Goal: Task Accomplishment & Management: Manage account settings

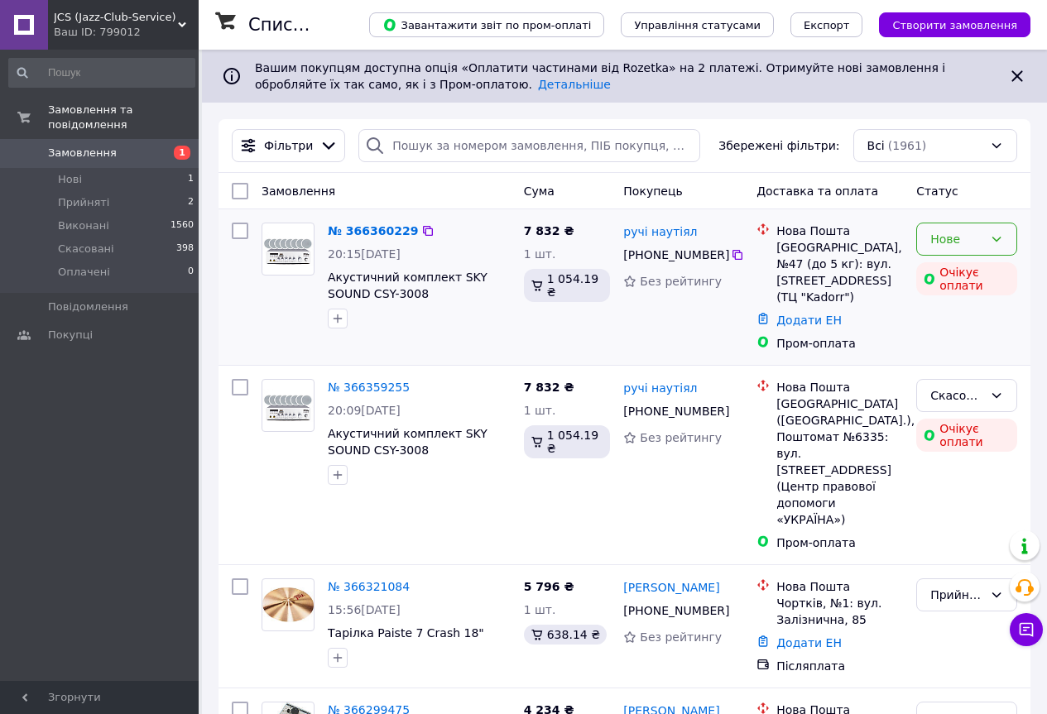
click at [1006, 238] on div "Нове" at bounding box center [966, 239] width 101 height 33
click at [981, 281] on li "Прийнято" at bounding box center [966, 276] width 99 height 30
click at [731, 254] on icon at bounding box center [737, 254] width 13 height 13
click at [630, 230] on link "ручі наутіял" at bounding box center [660, 231] width 74 height 17
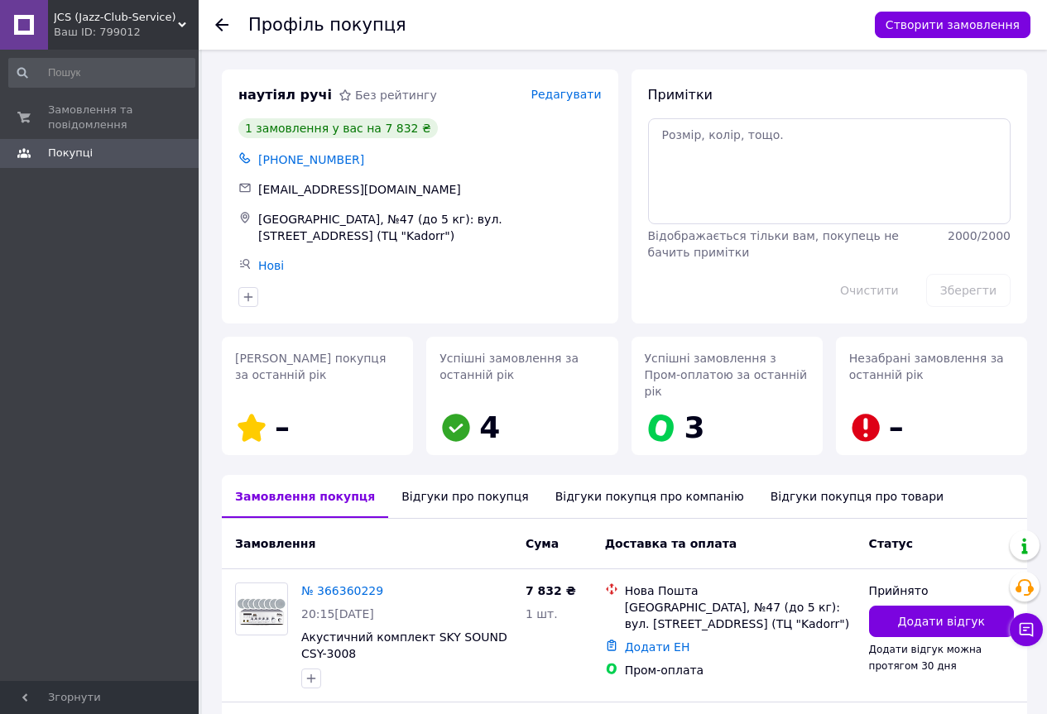
click at [223, 22] on icon at bounding box center [221, 24] width 13 height 13
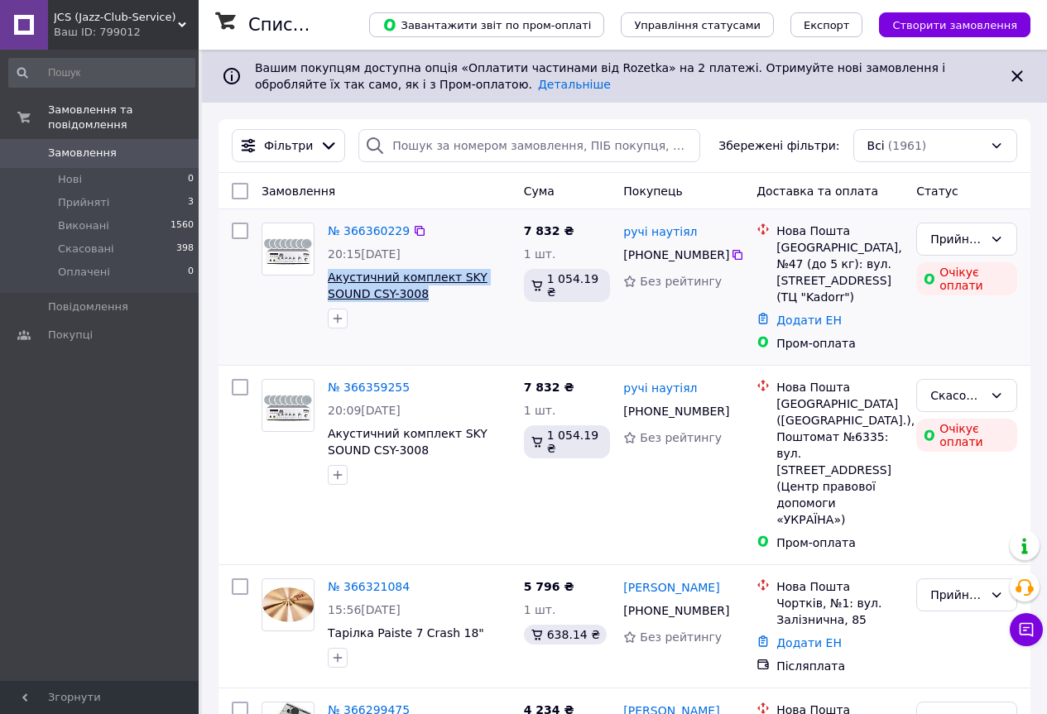
drag, startPoint x: 394, startPoint y: 295, endPoint x: 328, endPoint y: 280, distance: 67.9
click at [328, 280] on span "Акустичний комплект SKY SOUND CSY-3008" at bounding box center [419, 285] width 183 height 33
copy span "Акустичний комплект SKY SOUND CSY-3008"
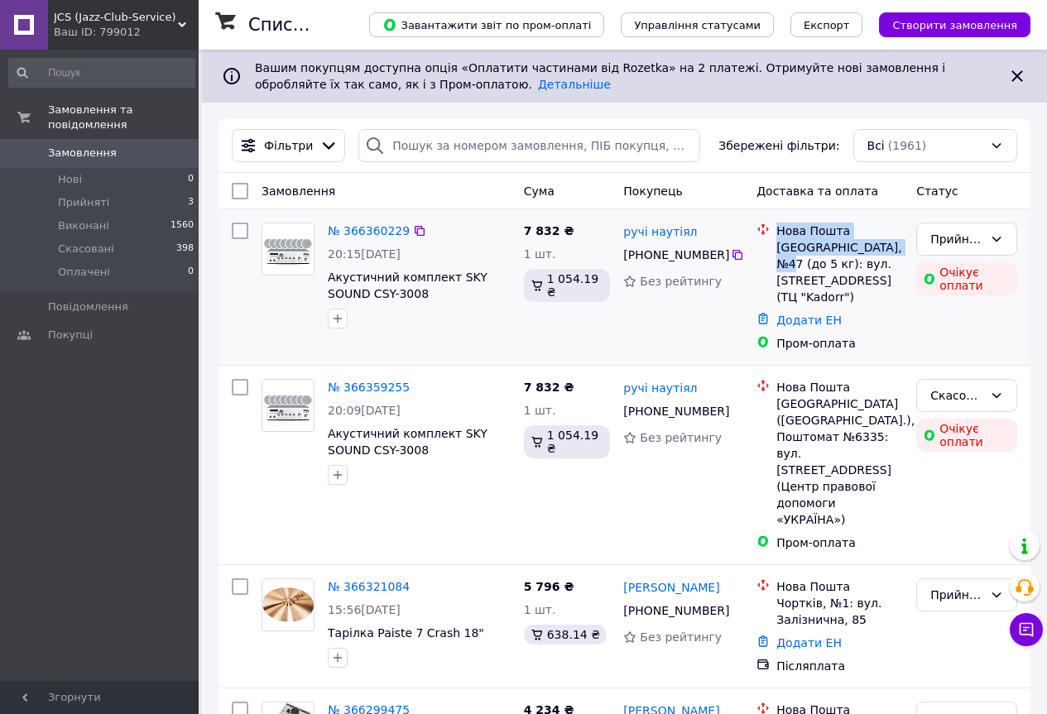
drag, startPoint x: 780, startPoint y: 229, endPoint x: 891, endPoint y: 247, distance: 112.4
click at [891, 247] on div "Нова Пошта Одеса, №47 (до 5 кг): вул. Європейська, 27/1 (ТЦ "Kadorr")" at bounding box center [839, 264] width 133 height 83
copy div "Нова Пошта Одеса, №47 (до 5 кг):"
click at [415, 229] on icon at bounding box center [420, 231] width 10 height 10
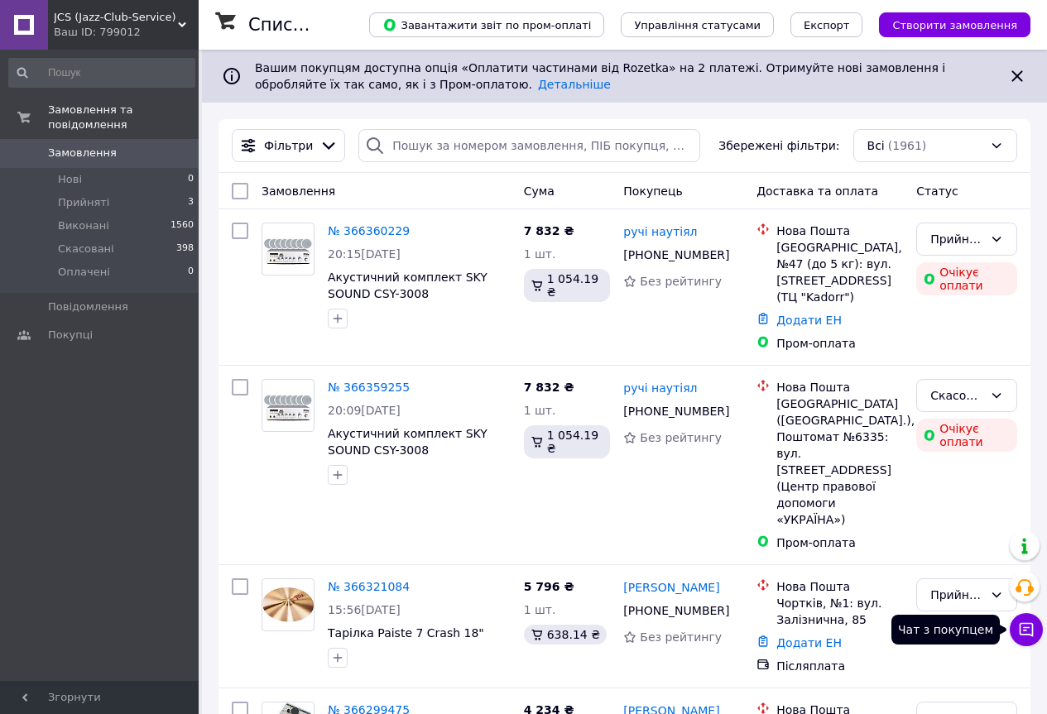
click at [1024, 624] on icon at bounding box center [1027, 630] width 14 height 14
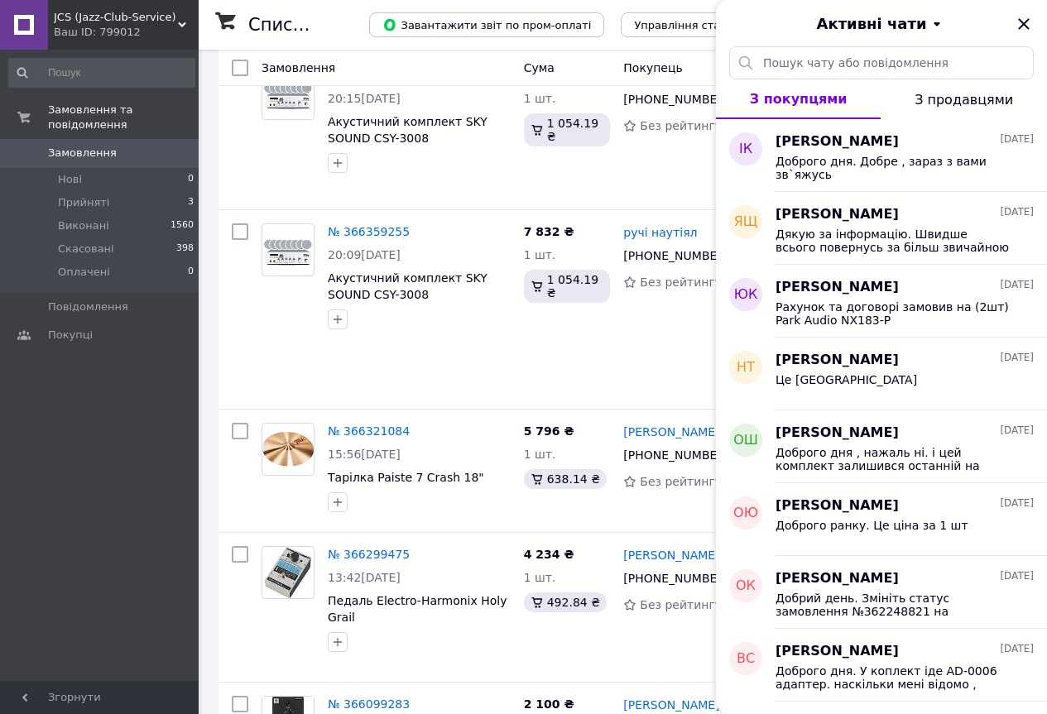
scroll to position [193, 0]
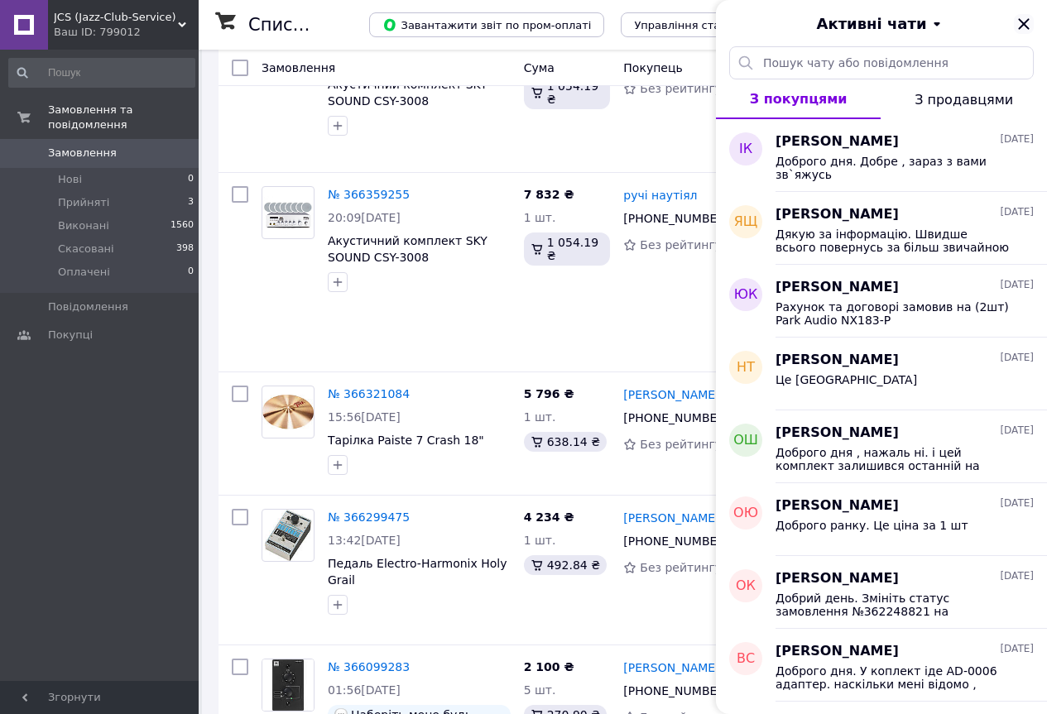
click at [1029, 17] on icon "Закрити" at bounding box center [1024, 24] width 20 height 20
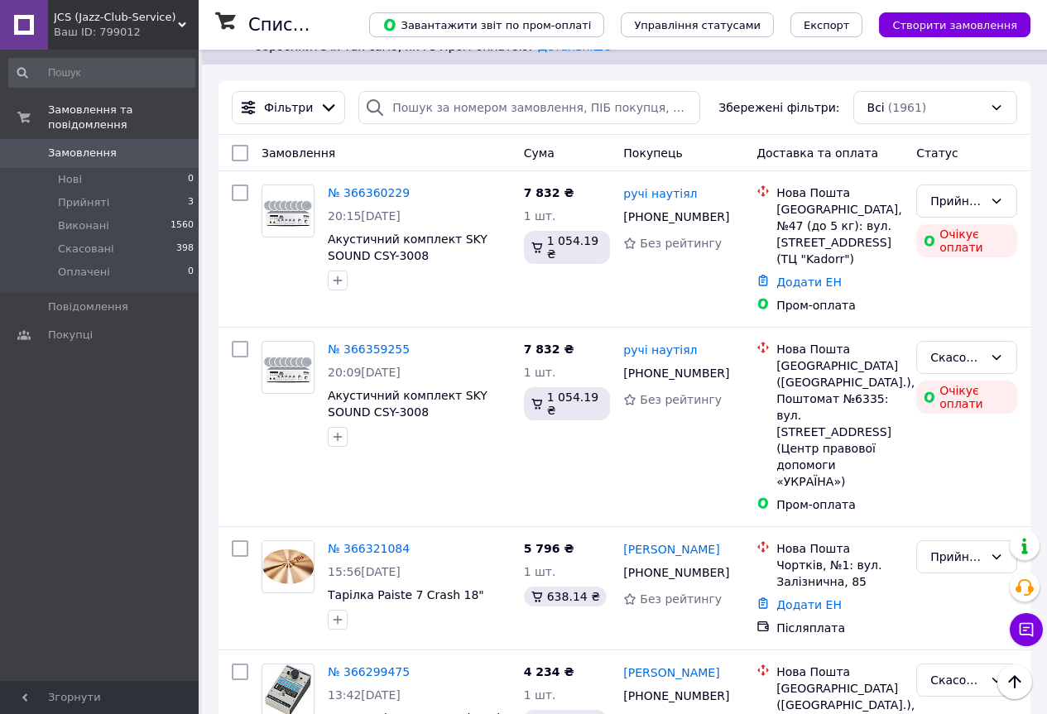
scroll to position [0, 0]
